Goal: Find specific page/section: Find specific page/section

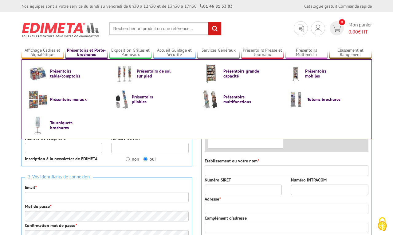
click at [84, 50] on link "Présentoirs et Porte-brochures" at bounding box center [86, 53] width 42 height 10
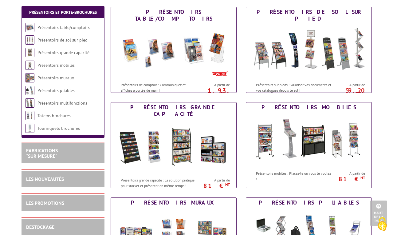
scroll to position [92, 0]
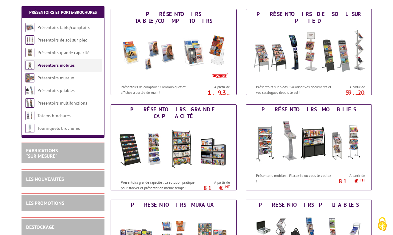
click at [62, 64] on link "Présentoirs mobiles" at bounding box center [55, 65] width 37 height 6
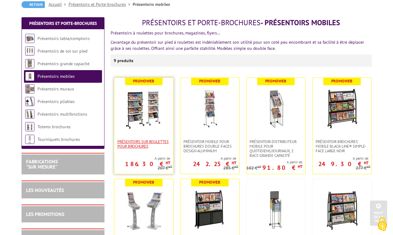
scroll to position [61, 0]
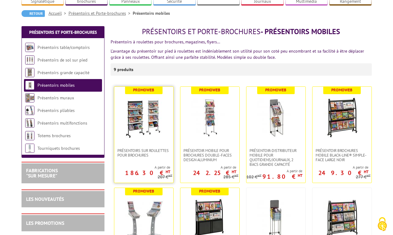
click at [143, 109] on img at bounding box center [143, 117] width 43 height 43
